Goal: Information Seeking & Learning: Learn about a topic

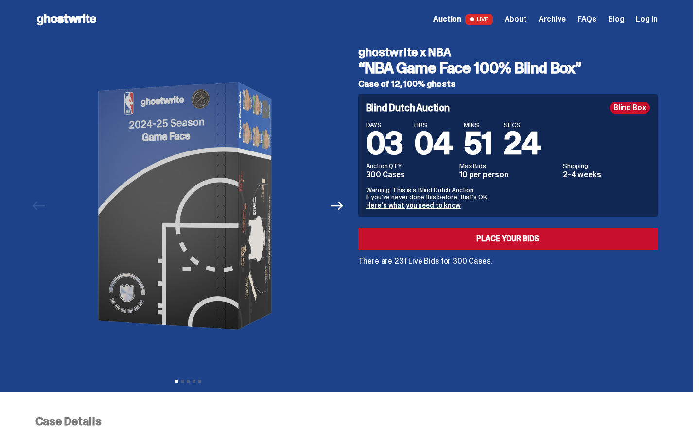
click at [411, 208] on link "Here's what you need to know" at bounding box center [413, 205] width 95 height 9
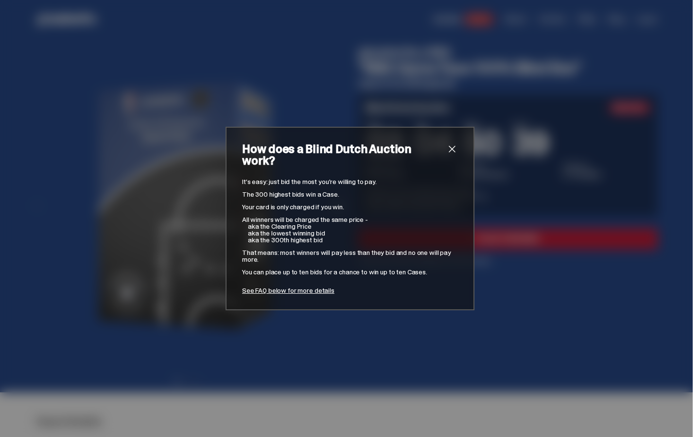
click at [453, 155] on span "close" at bounding box center [452, 149] width 12 height 12
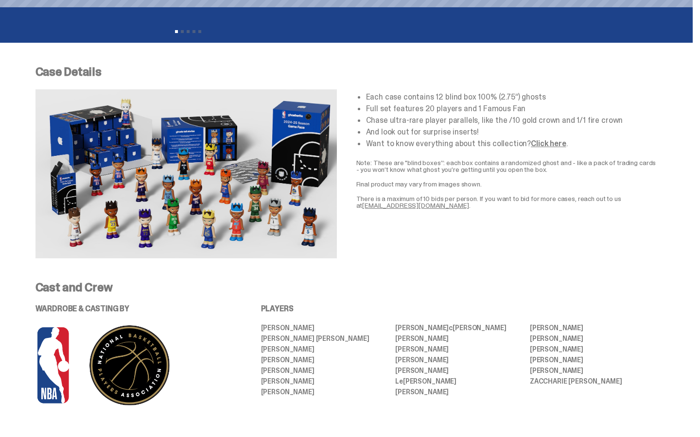
scroll to position [350, 0]
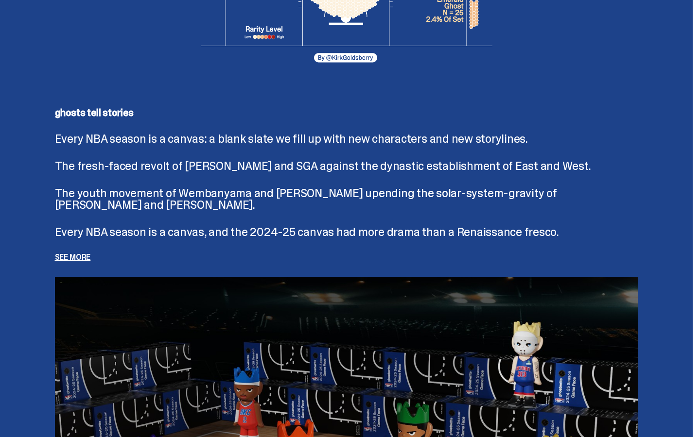
scroll to position [2037, 0]
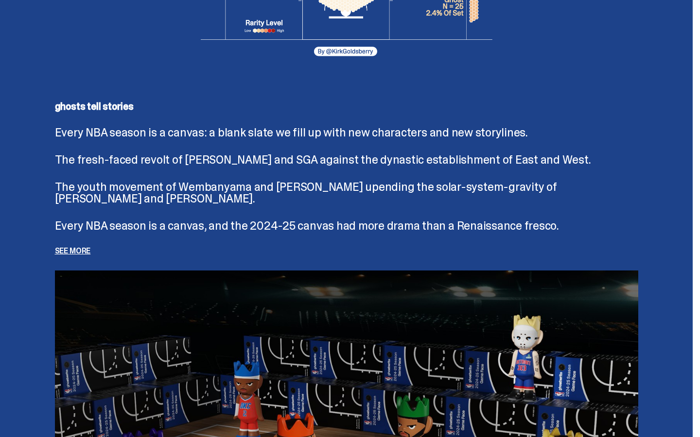
click at [81, 255] on p "See more" at bounding box center [346, 251] width 583 height 8
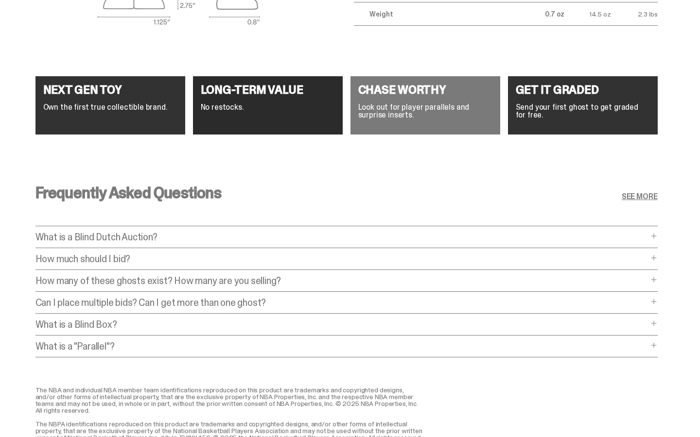
scroll to position [3822, 0]
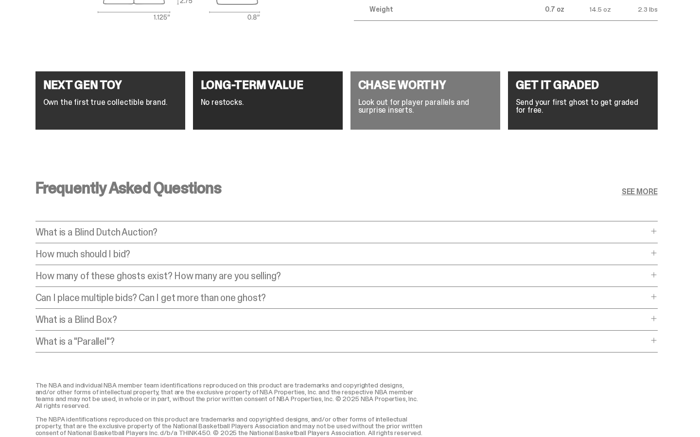
click at [59, 253] on p "How much should I bid?" at bounding box center [341, 254] width 612 height 10
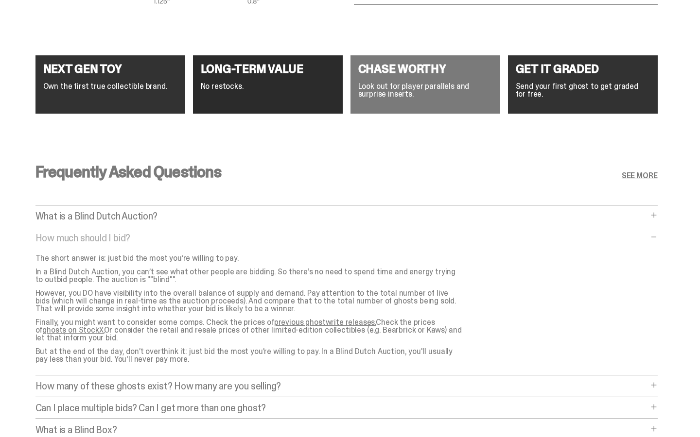
scroll to position [3843, 0]
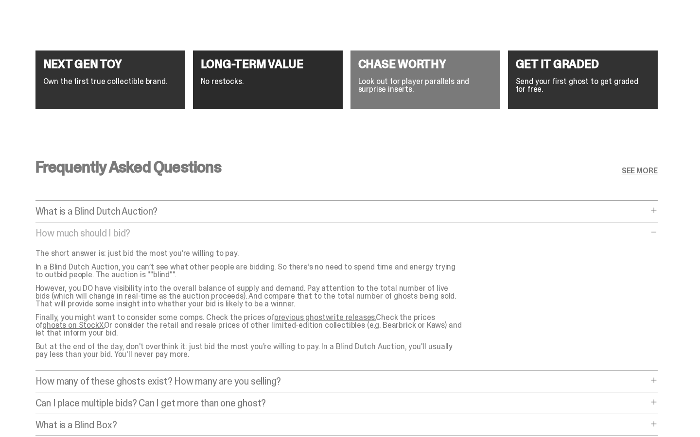
click at [283, 321] on p "Finally, you might want to consider some comps. Check the prices of previous gh…" at bounding box center [249, 325] width 428 height 23
click at [284, 317] on link "previous ghostwrite releases." at bounding box center [325, 318] width 102 height 10
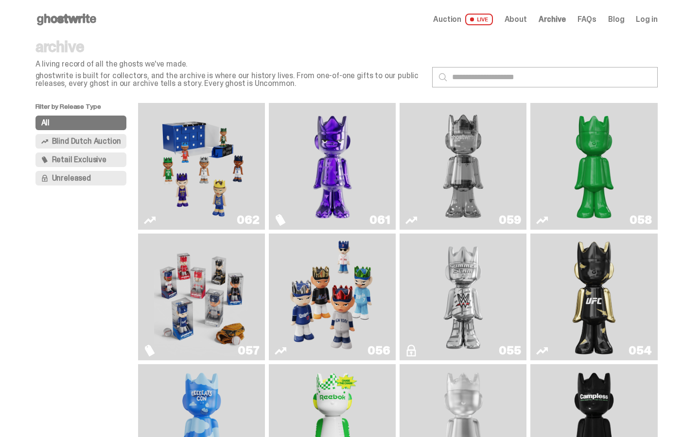
click at [198, 186] on img "Game Face (2025)" at bounding box center [201, 166] width 95 height 119
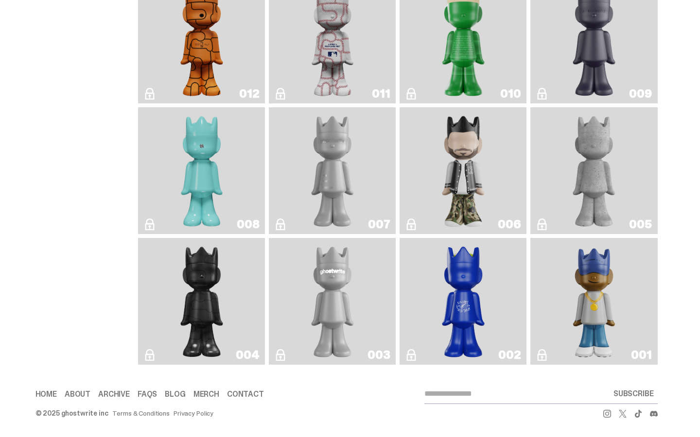
scroll to position [1757, 0]
click at [205, 98] on img "Basketball" at bounding box center [202, 40] width 52 height 119
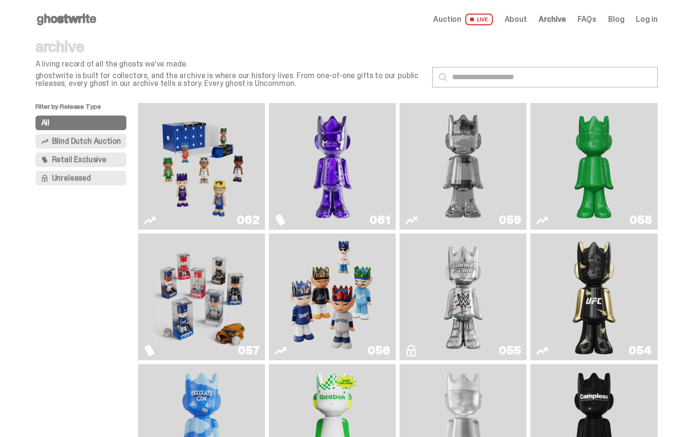
click at [87, 140] on span "Blind Dutch Auction" at bounding box center [86, 142] width 69 height 8
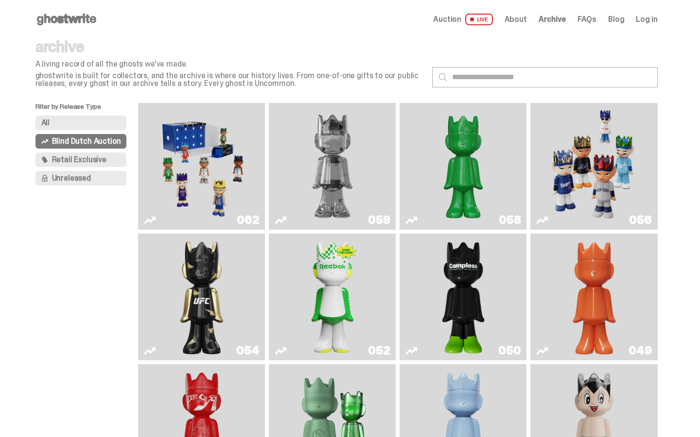
click at [606, 175] on img "Game Face (2025)" at bounding box center [593, 166] width 95 height 119
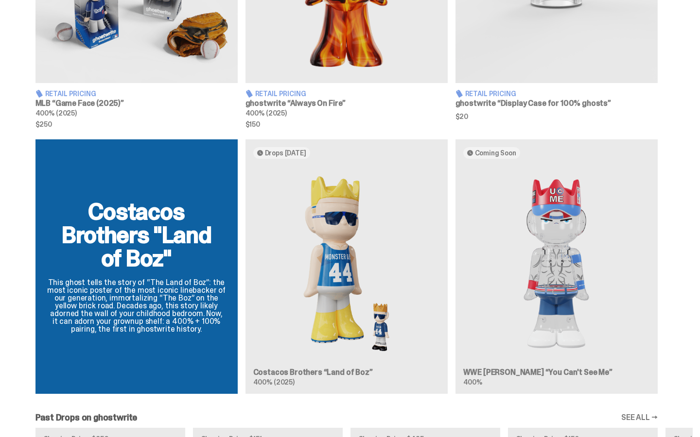
scroll to position [811, 0]
